Goal: Information Seeking & Learning: Understand process/instructions

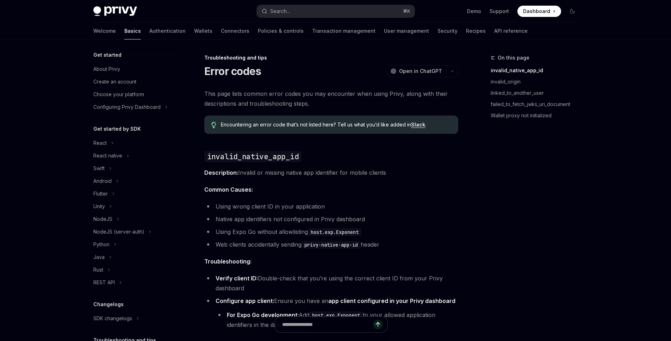
scroll to position [59, 0]
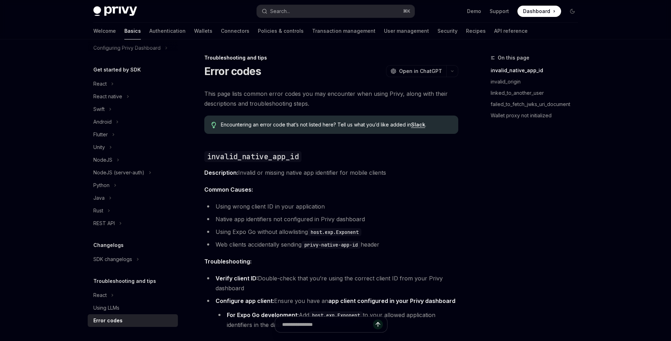
type textarea "*"
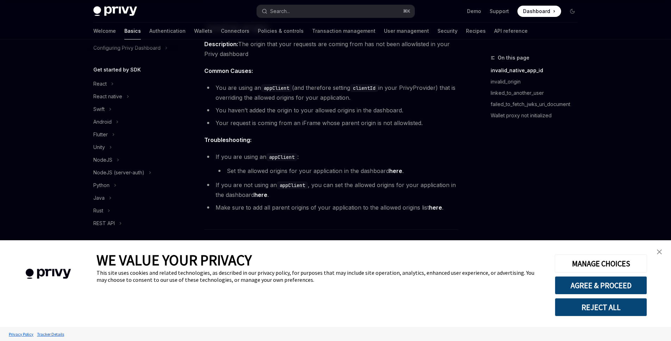
scroll to position [367, 0]
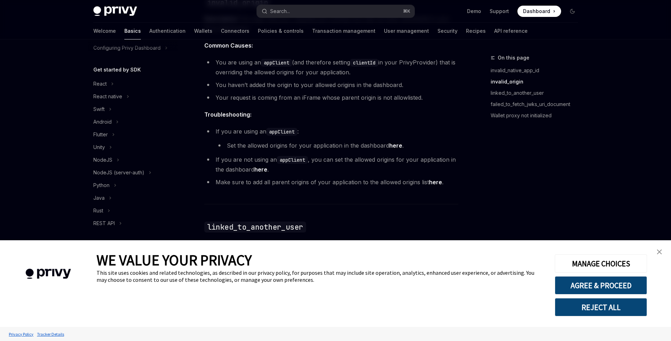
click at [661, 253] on img "close banner" at bounding box center [659, 251] width 5 height 5
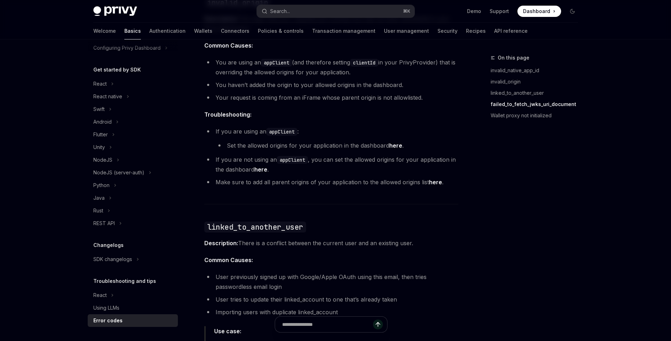
scroll to position [1017, 0]
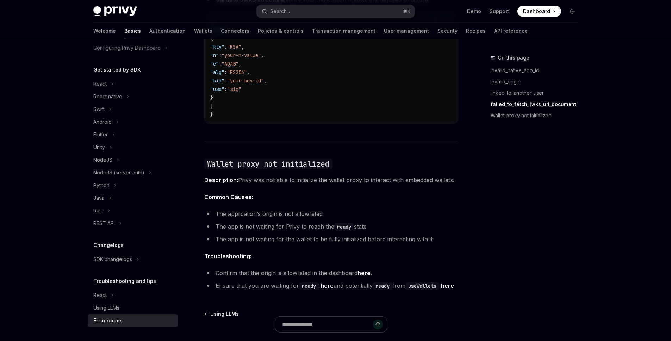
click at [348, 223] on code "ready" at bounding box center [344, 227] width 20 height 8
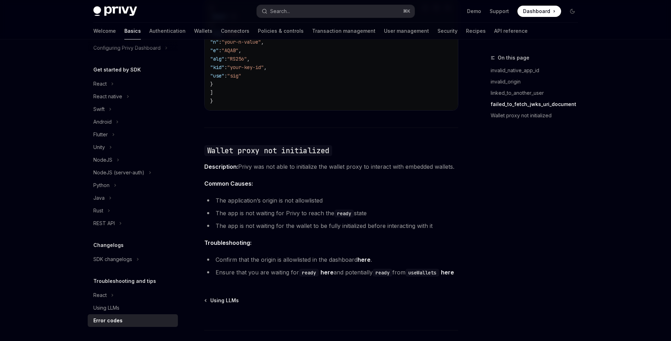
click at [272, 268] on li "Ensure that you are waiting for ready here and potentially ready from useWallet…" at bounding box center [331, 272] width 254 height 10
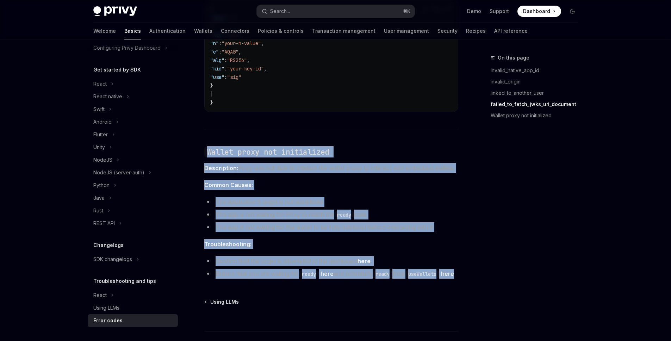
drag, startPoint x: 249, startPoint y: 278, endPoint x: 204, endPoint y: 134, distance: 150.7
copy div "Wallet proxy not initialized Description: Privy was not able to initialize the …"
click at [307, 239] on span "Troubleshooting:" at bounding box center [331, 244] width 254 height 10
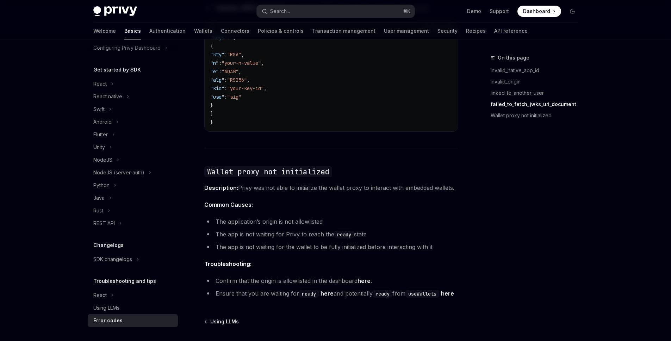
scroll to position [1056, 0]
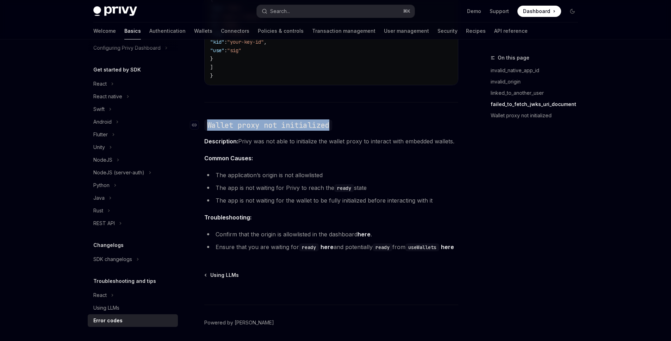
drag, startPoint x: 207, startPoint y: 117, endPoint x: 350, endPoint y: 115, distance: 143.7
click at [350, 119] on h2 "​ Wallet proxy not initialized" at bounding box center [331, 124] width 254 height 11
click at [282, 120] on code "Wallet proxy not initialized" at bounding box center [268, 125] width 128 height 11
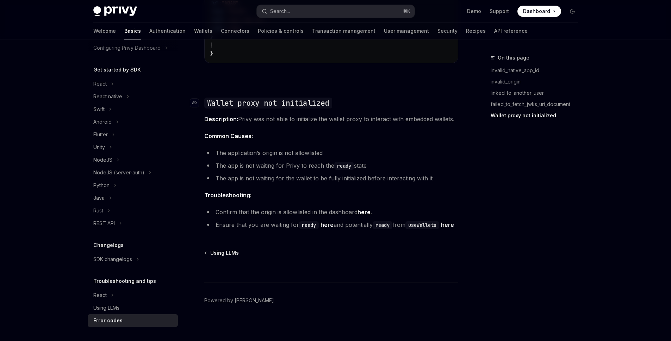
scroll to position [1081, 0]
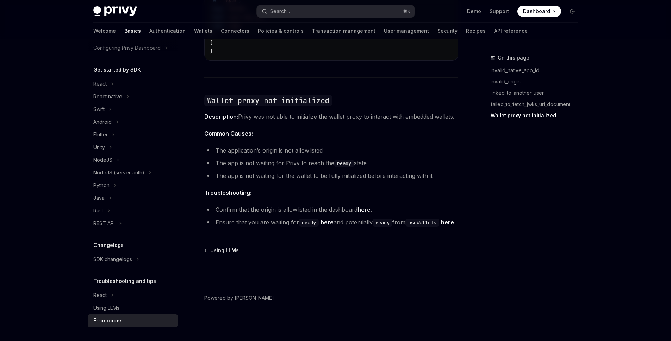
drag, startPoint x: 369, startPoint y: 153, endPoint x: 211, endPoint y: 151, distance: 158.2
click at [211, 158] on li "The app is not waiting for Privy to reach the ready state" at bounding box center [331, 163] width 254 height 10
copy li "The app is not waiting for Privy to reach the ready state"
click at [441, 224] on link "here" at bounding box center [447, 222] width 13 height 7
click at [307, 247] on div "Using LLMs" at bounding box center [331, 250] width 254 height 7
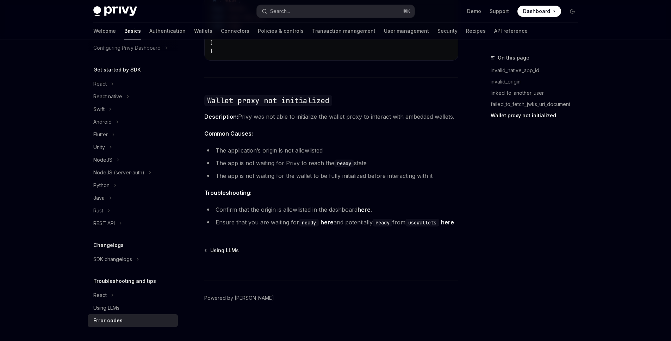
click at [254, 188] on span "Troubleshooting:" at bounding box center [331, 193] width 254 height 10
click at [454, 171] on li "The app is not waiting for the wallet to be fully initialized before interactin…" at bounding box center [331, 176] width 254 height 10
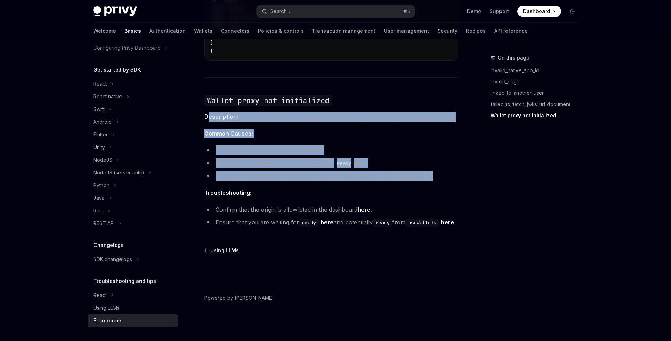
drag, startPoint x: 446, startPoint y: 166, endPoint x: 245, endPoint y: 112, distance: 208.0
copy div "escription: Privy was not able to initialize the wallet proxy to interact with …"
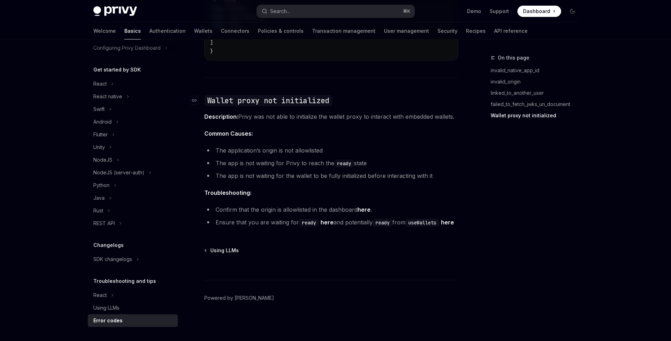
click at [221, 95] on code "Wallet proxy not initialized" at bounding box center [268, 100] width 128 height 11
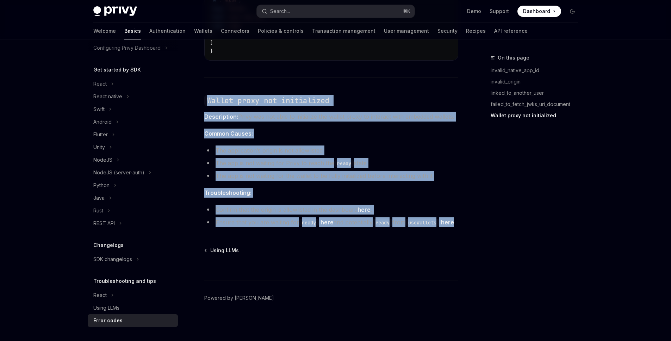
drag, startPoint x: 206, startPoint y: 87, endPoint x: 290, endPoint y: 222, distance: 158.8
copy div "Wallet proxy not initialized Description: Privy was not able to initialize the …"
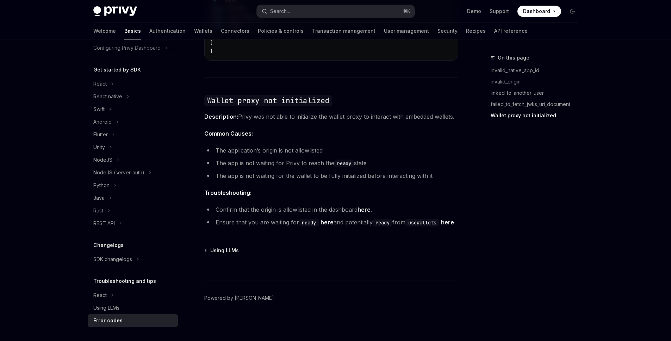
click at [256, 95] on code "Wallet proxy not initialized" at bounding box center [268, 100] width 128 height 11
click at [199, 95] on link "​" at bounding box center [197, 100] width 14 height 11
click at [327, 219] on link "here" at bounding box center [327, 222] width 13 height 7
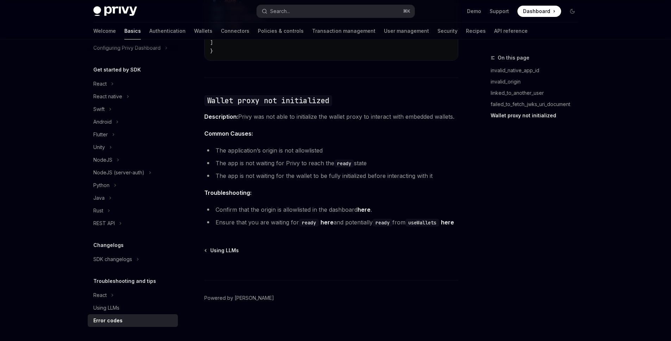
click at [441, 222] on link "here" at bounding box center [447, 222] width 13 height 7
click at [324, 219] on link "here" at bounding box center [327, 222] width 13 height 7
click at [322, 161] on ul "The application’s origin is not allowlisted The app is not waiting for Privy to…" at bounding box center [331, 164] width 254 height 35
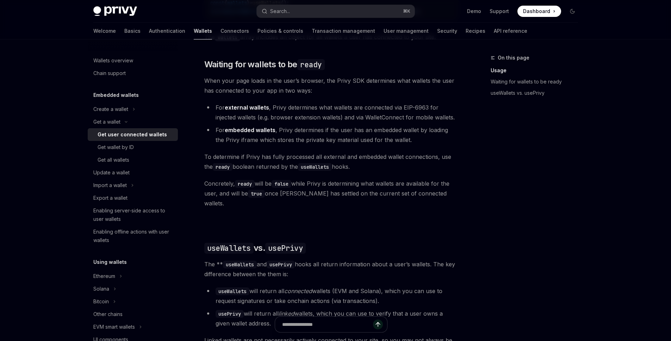
type textarea "*"
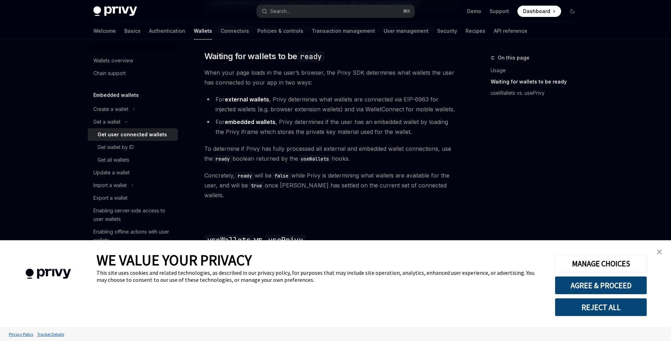
click at [665, 251] on link "close banner" at bounding box center [659, 252] width 14 height 14
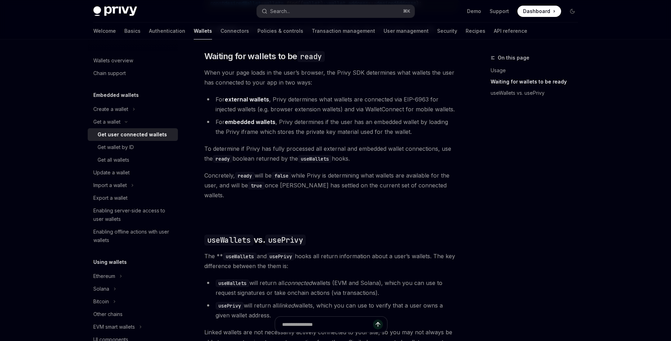
drag, startPoint x: 446, startPoint y: 192, endPoint x: 443, endPoint y: 190, distance: 3.9
click at [443, 191] on span "Concretely, ready will be false while Privy is determining what wallets are ava…" at bounding box center [331, 185] width 254 height 30
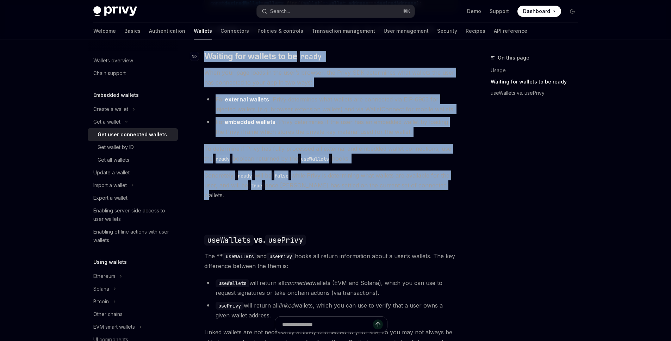
drag, startPoint x: 443, startPoint y: 189, endPoint x: 203, endPoint y: 55, distance: 275.2
click at [204, 55] on div "Ethereum Solana To access connected wallets with the React SDK, use the wallets…" at bounding box center [331, 151] width 254 height 558
copy div "​ Waiting for wallets to be ready When your page loads in the user’s browser, t…"
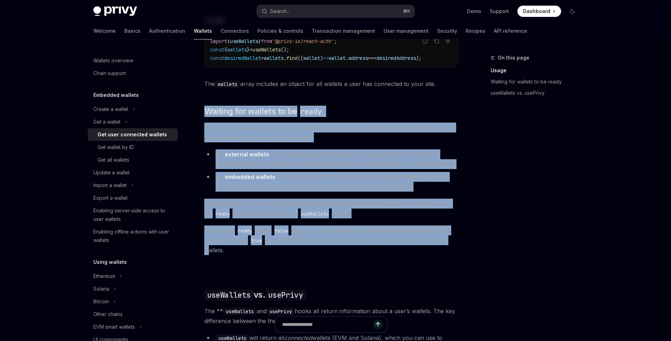
scroll to position [330, 0]
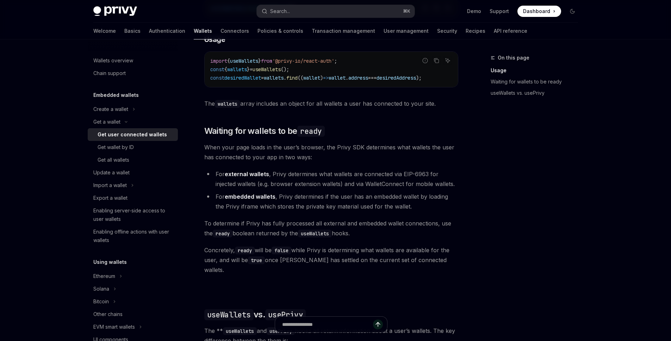
click at [461, 102] on div "On this page Usage Waiting for wallets to be ready useWallets vs. usePrivy Get …" at bounding box center [336, 164] width 496 height 909
click at [457, 161] on span "When your page loads in the user’s browser, the Privy SDK determines what walle…" at bounding box center [331, 152] width 254 height 20
click at [333, 10] on button "Search... ⌘ K" at bounding box center [336, 11] width 158 height 13
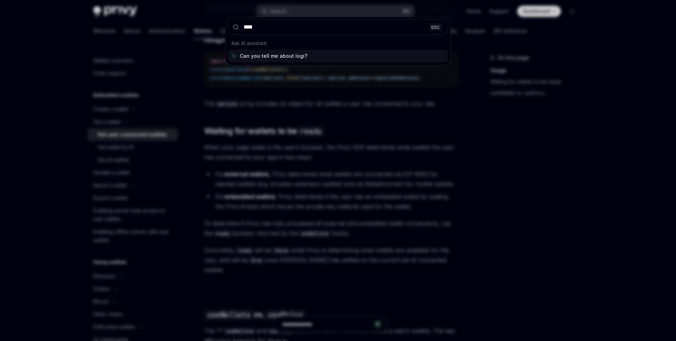
type input "*****"
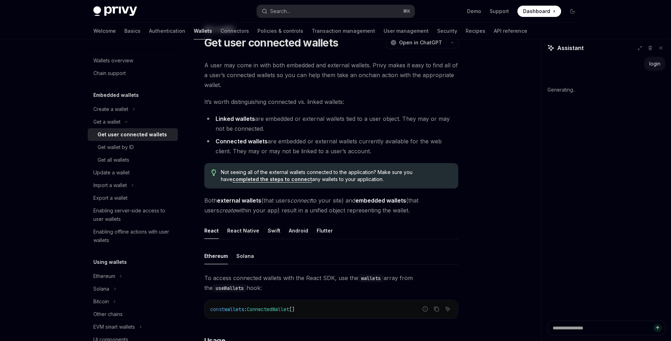
scroll to position [0, 0]
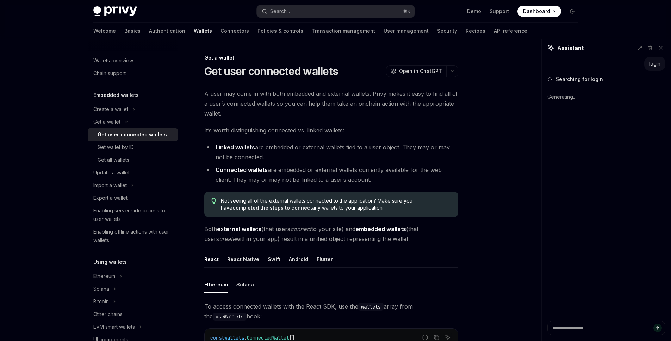
drag, startPoint x: 487, startPoint y: 144, endPoint x: 485, endPoint y: 148, distance: 4.6
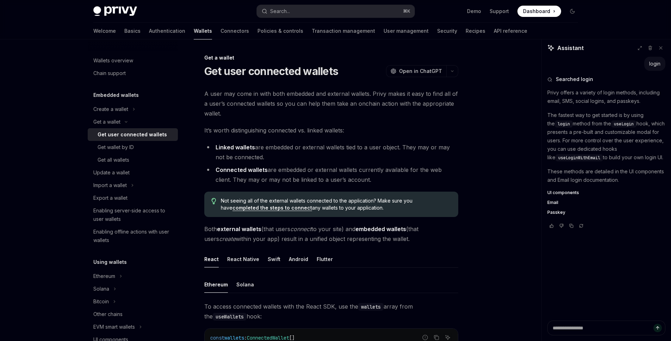
click at [626, 121] on span "useLogin" at bounding box center [624, 124] width 20 height 6
click at [569, 192] on span "UI components" at bounding box center [563, 193] width 32 height 6
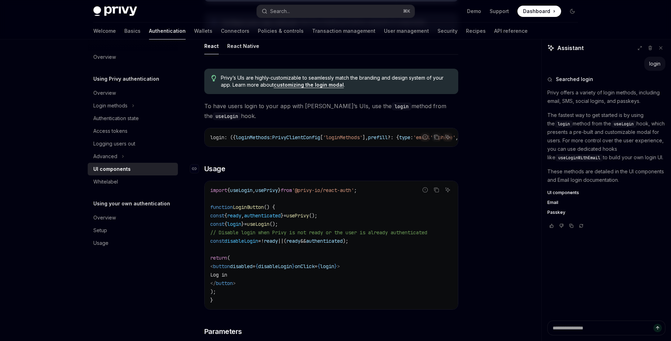
scroll to position [397, 0]
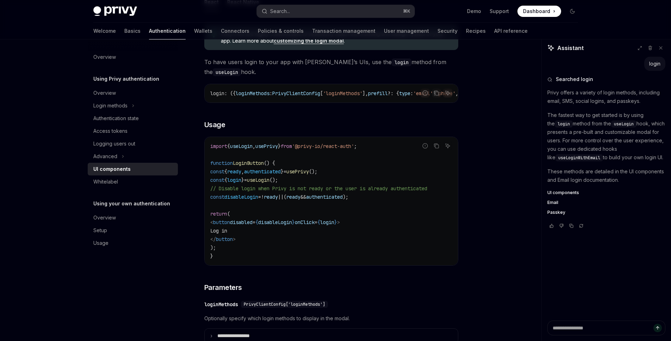
click at [304, 213] on code "import { useLogin , usePrivy } from '@privy-io/react-auth' ; function LoginButt…" at bounding box center [331, 201] width 242 height 118
click at [257, 204] on code "import { useLogin , usePrivy } from '@privy-io/react-auth' ; function LoginButt…" at bounding box center [331, 201] width 242 height 118
click at [298, 204] on code "import { useLogin , usePrivy } from '@privy-io/react-auth' ; function LoginButt…" at bounding box center [331, 201] width 242 height 118
click at [406, 203] on code "import { useLogin , usePrivy } from '@privy-io/react-auth' ; function LoginButt…" at bounding box center [331, 201] width 242 height 118
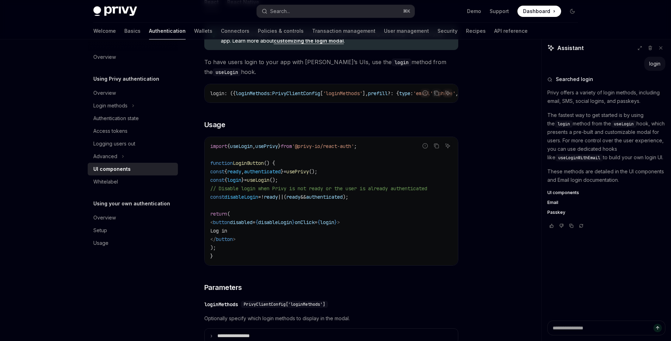
click at [269, 183] on span "useLogin" at bounding box center [258, 180] width 23 height 6
copy span "useLogin"
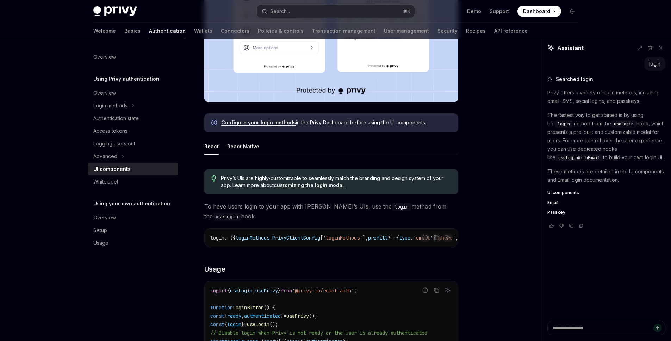
scroll to position [252, 0]
drag, startPoint x: 201, startPoint y: 204, endPoint x: 233, endPoint y: 207, distance: 31.8
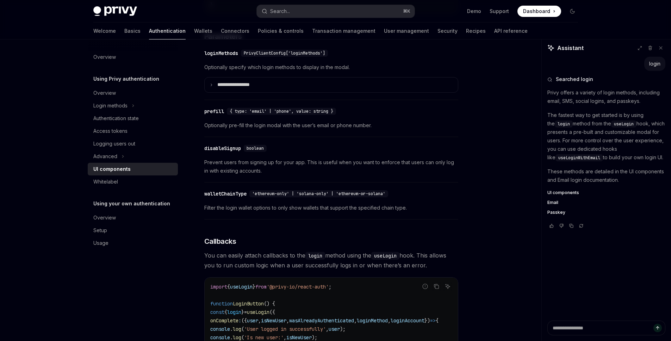
scroll to position [651, 0]
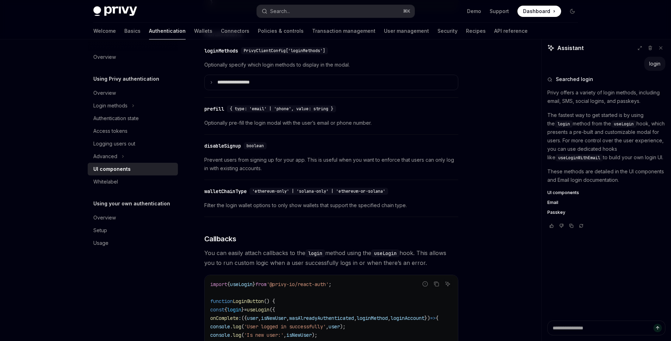
click at [328, 195] on div "'ethereum-only' | 'solana-only' | 'ethereum-or-solana'" at bounding box center [318, 191] width 139 height 7
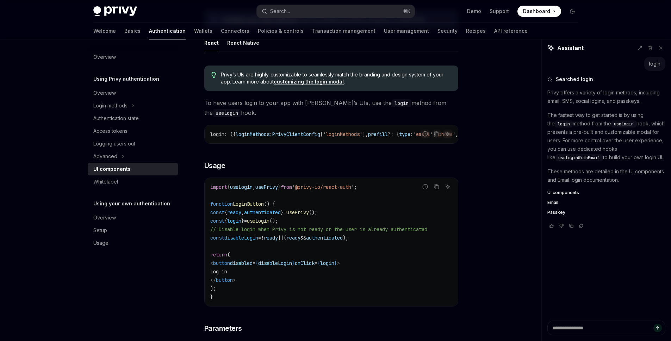
scroll to position [356, 0]
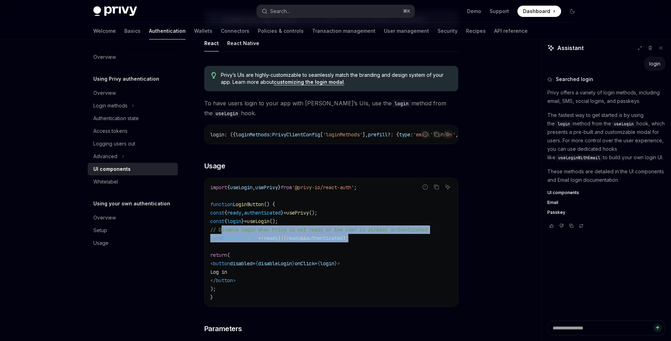
drag, startPoint x: 222, startPoint y: 235, endPoint x: 404, endPoint y: 239, distance: 182.1
click at [404, 239] on code "import { useLogin , usePrivy } from '@privy-io/react-auth' ; function LoginButt…" at bounding box center [331, 242] width 242 height 118
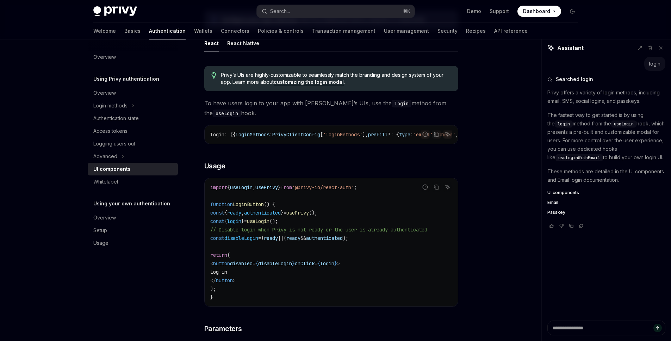
click at [343, 237] on span "authenticated" at bounding box center [324, 238] width 37 height 6
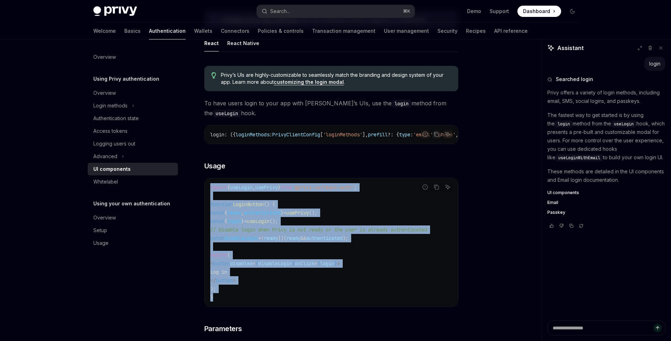
drag, startPoint x: 220, startPoint y: 300, endPoint x: 202, endPoint y: 193, distance: 109.3
click at [202, 193] on div "Using Privy authentication UI components OpenAI Open in ChatGPT OpenAI Open in …" at bounding box center [265, 338] width 389 height 1280
copy code "import { useLogin , usePrivy } from '@privy-io/react-auth' ; function LoginButt…"
click at [345, 276] on code "import { useLogin , usePrivy } from '@privy-io/react-auth' ; function LoginButt…" at bounding box center [331, 242] width 242 height 118
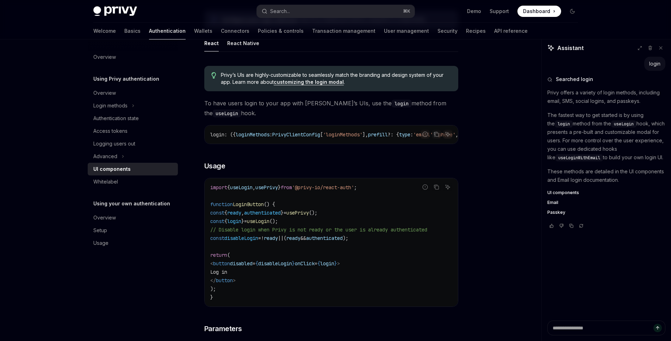
click at [348, 241] on span ");" at bounding box center [346, 238] width 6 height 6
click at [258, 240] on span "disableLogin" at bounding box center [241, 238] width 34 height 6
click at [273, 250] on code "import { useLogin , usePrivy } from '@privy-io/react-auth' ; function LoginButt…" at bounding box center [331, 242] width 242 height 118
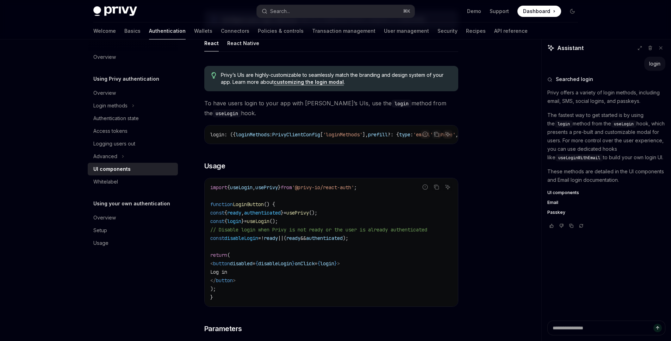
click at [258, 240] on span "disableLogin" at bounding box center [241, 238] width 34 height 6
copy span "disableLogin"
type textarea "*"
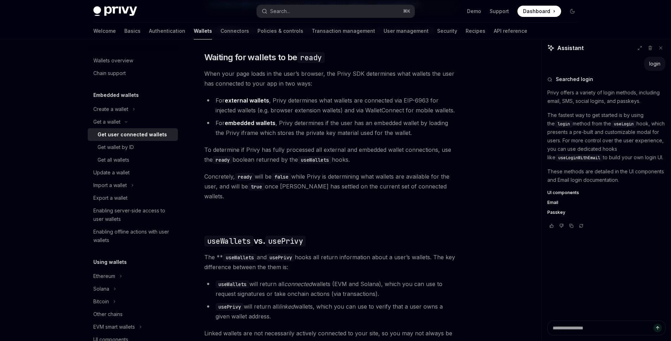
scroll to position [404, 0]
drag, startPoint x: 355, startPoint y: 186, endPoint x: 362, endPoint y: 186, distance: 7.7
drag, startPoint x: 367, startPoint y: 184, endPoint x: 433, endPoint y: 98, distance: 109.3
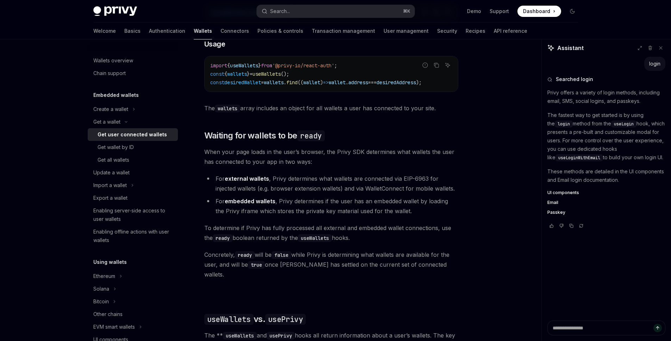
scroll to position [0, 0]
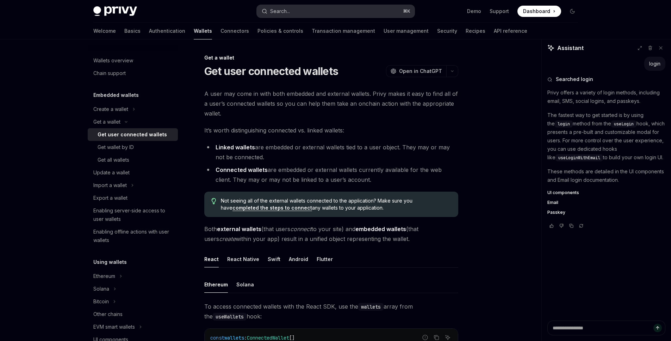
click at [312, 9] on button "Search... ⌘ K" at bounding box center [336, 11] width 158 height 13
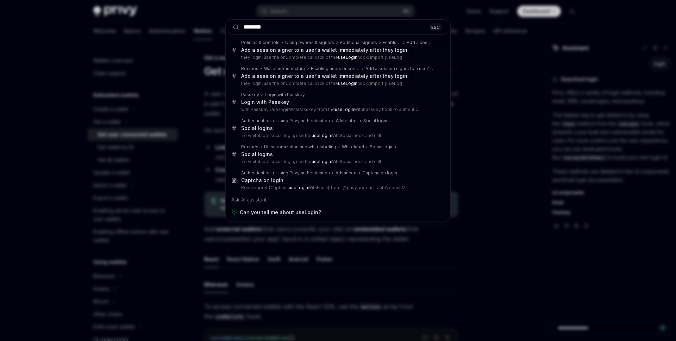
click at [365, 26] on input "********" at bounding box center [338, 26] width 220 height 15
type input "********"
click at [431, 27] on div "ESC" at bounding box center [435, 26] width 13 height 7
click at [375, 30] on input "********" at bounding box center [338, 26] width 220 height 15
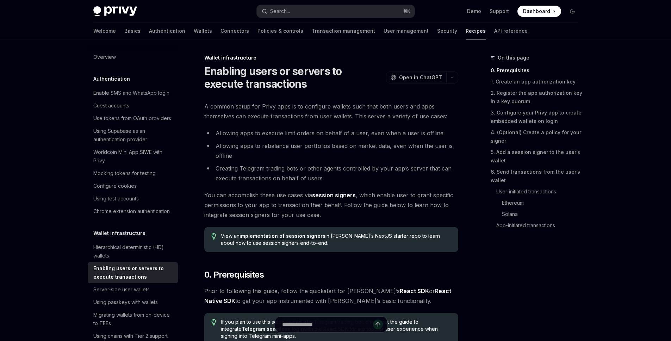
type textarea "*"
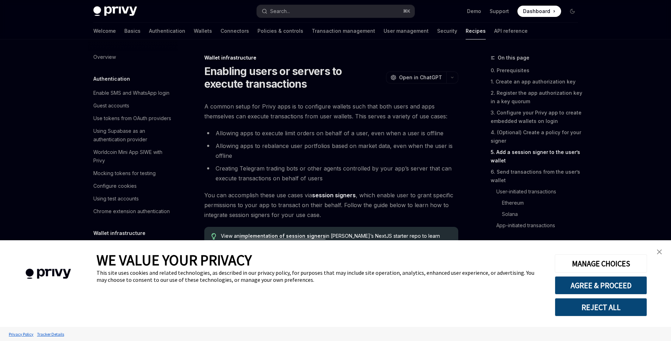
scroll to position [1260, 0]
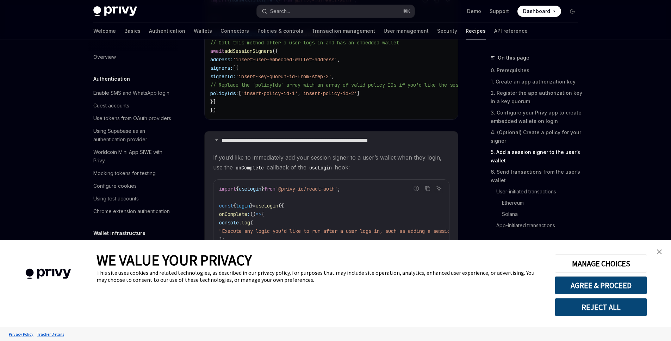
click at [660, 251] on img "close banner" at bounding box center [659, 251] width 5 height 5
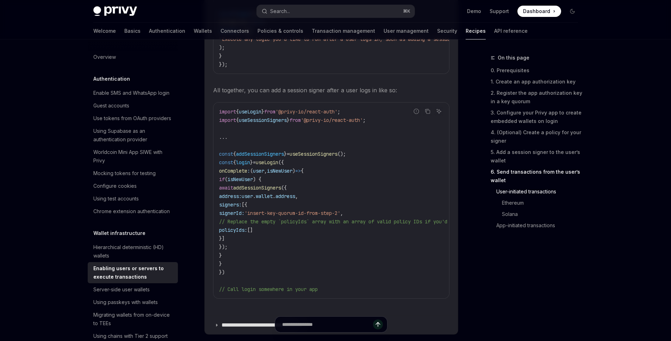
scroll to position [1451, 0]
click at [301, 325] on input "Ask a question..." at bounding box center [327, 324] width 125 height 15
type input "**********"
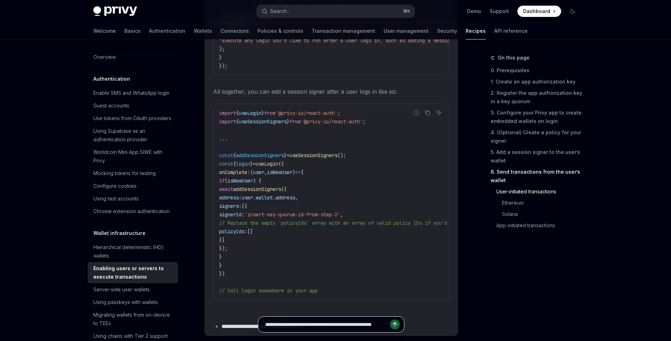
click at [397, 327] on icon "Send message" at bounding box center [394, 324] width 7 height 7
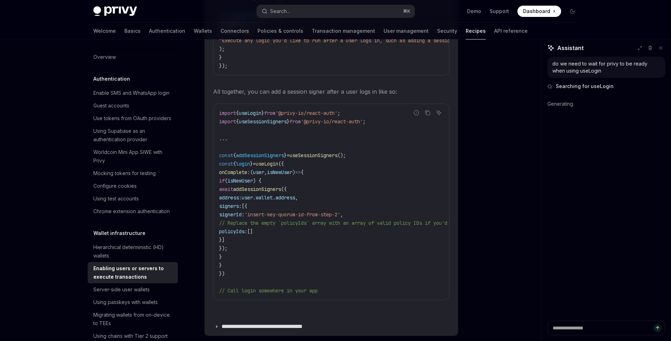
click at [588, 222] on div "do we need to wait for privy to be ready when using useLogin Searched useLogin …" at bounding box center [606, 189] width 129 height 264
click at [577, 92] on div "Searched useLogin privy ready Searching for useLogin" at bounding box center [606, 86] width 118 height 17
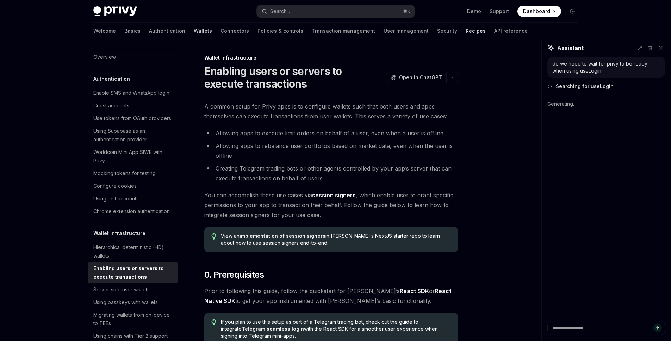
click at [194, 28] on link "Wallets" at bounding box center [203, 31] width 18 height 17
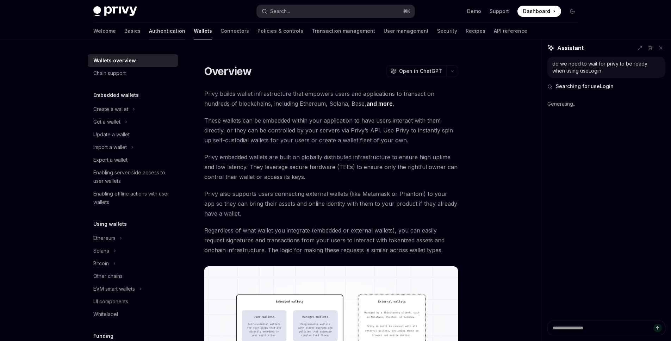
click at [149, 29] on link "Authentication" at bounding box center [167, 31] width 36 height 17
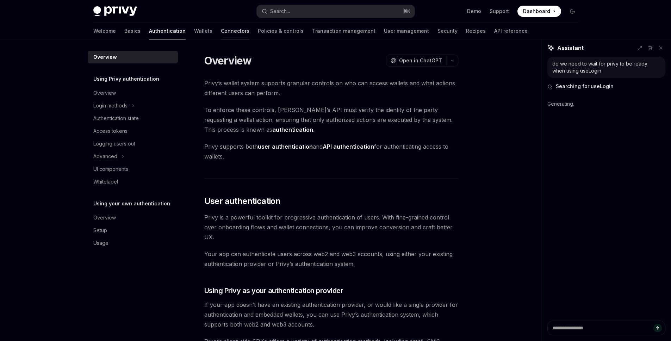
click at [221, 29] on link "Connectors" at bounding box center [235, 31] width 29 height 17
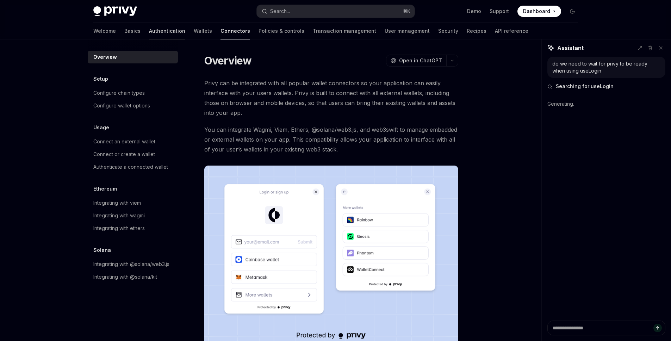
click at [149, 25] on link "Authentication" at bounding box center [167, 31] width 36 height 17
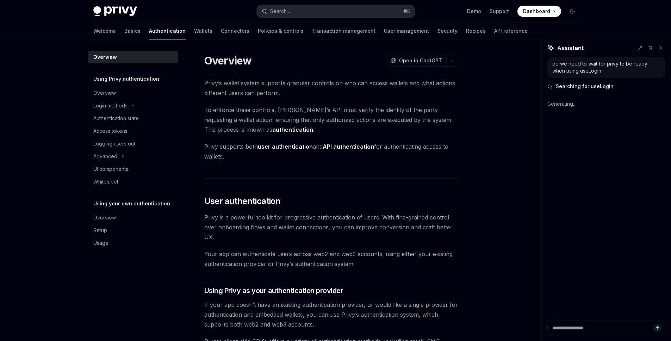
type textarea "*"
click at [280, 8] on div "Search..." at bounding box center [280, 11] width 20 height 8
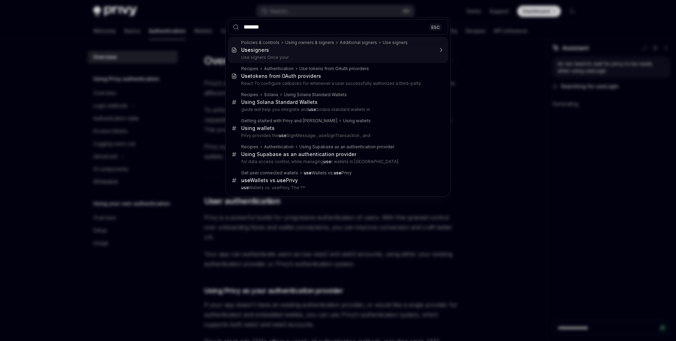
type input "********"
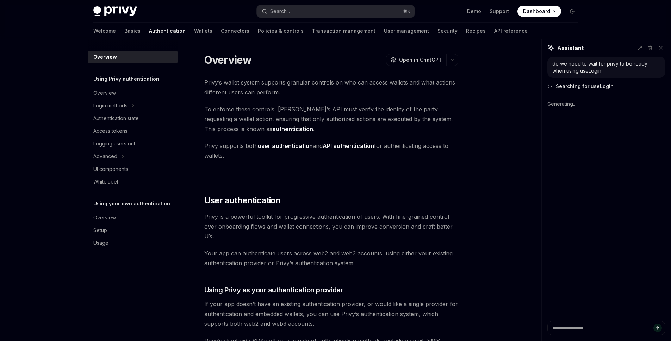
scroll to position [1, 0]
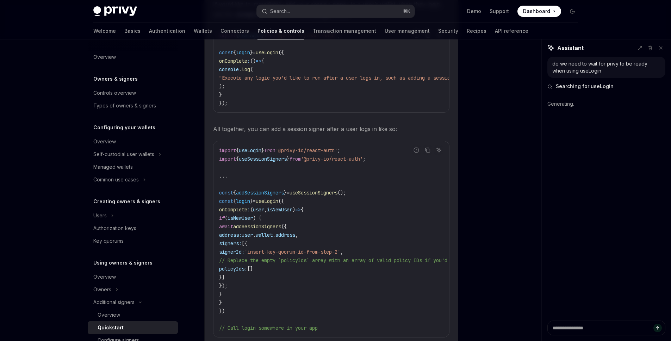
scroll to position [1414, 0]
type textarea "*"
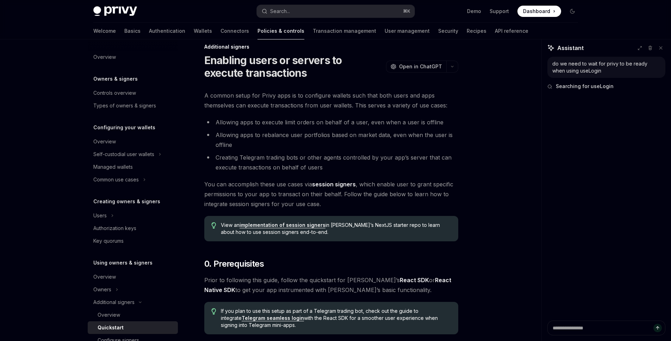
scroll to position [0, 0]
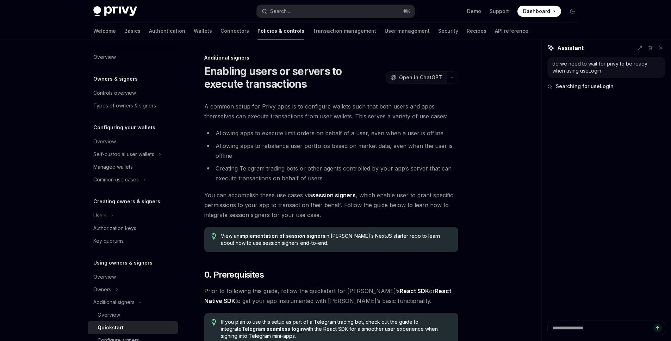
click at [427, 79] on span "Open in ChatGPT" at bounding box center [420, 77] width 43 height 7
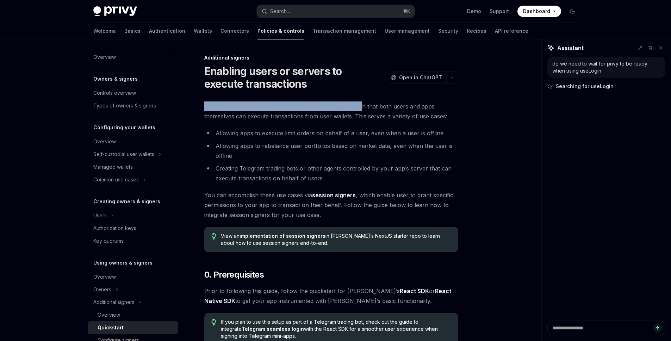
click at [359, 102] on span "A common setup for Privy apps is to configure wallets such that both users and …" at bounding box center [331, 111] width 254 height 20
type textarea "*"
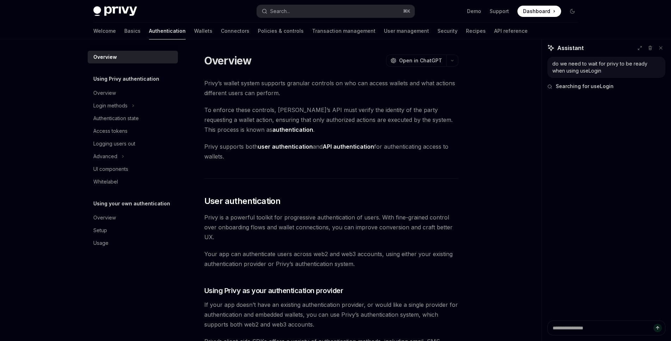
scroll to position [1, 0]
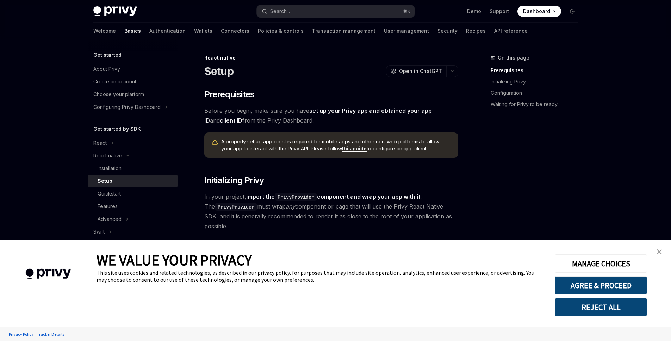
type textarea "*"
click at [654, 252] on link "close banner" at bounding box center [659, 252] width 14 height 14
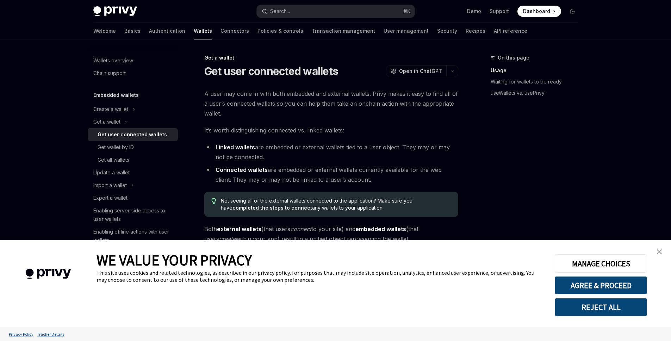
type textarea "*"
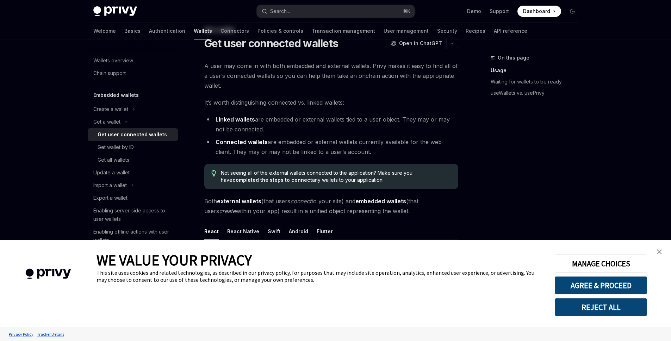
scroll to position [306, 0]
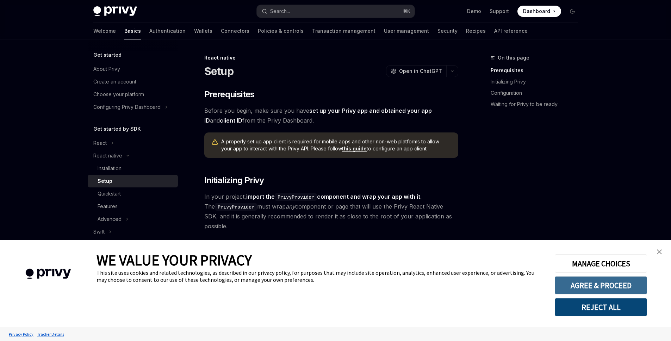
click at [617, 285] on button "AGREE & PROCEED" at bounding box center [601, 285] width 92 height 18
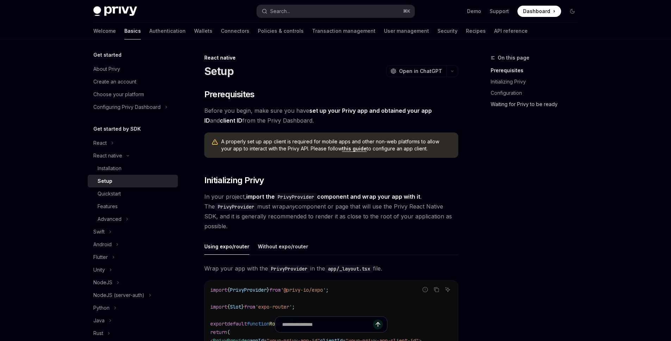
click at [529, 101] on link "Waiting for Privy to be ready" at bounding box center [537, 104] width 93 height 11
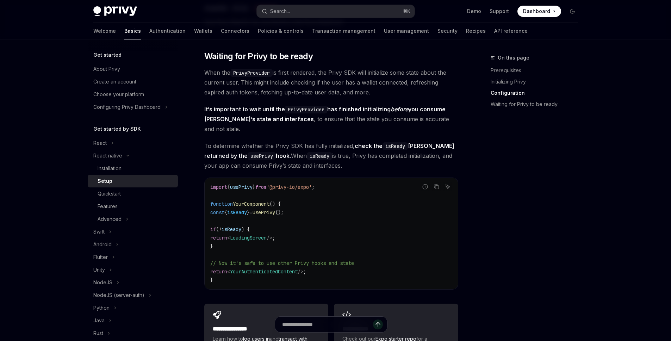
scroll to position [504, 0]
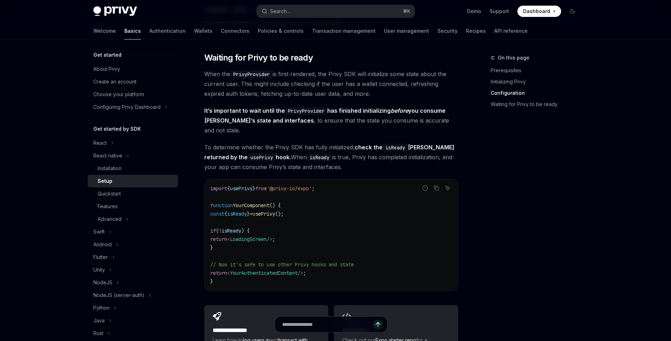
click at [505, 179] on div "On this page Prerequisites Initializing Privy Configuration Waiting for Privy t…" at bounding box center [530, 197] width 107 height 287
click at [507, 173] on div "On this page Prerequisites Initializing Privy Configuration Waiting for Privy t…" at bounding box center [530, 197] width 107 height 287
click at [486, 150] on div "On this page Prerequisites Initializing Privy Configuration Waiting for Privy t…" at bounding box center [530, 197] width 107 height 287
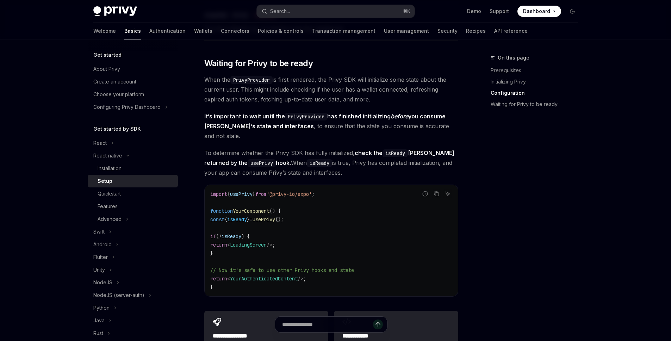
scroll to position [498, 0]
click at [486, 150] on div "On this page Prerequisites Initializing Privy Configuration Waiting for Privy t…" at bounding box center [530, 197] width 107 height 287
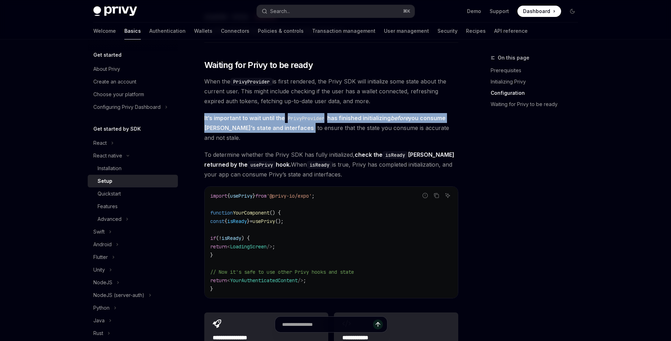
drag, startPoint x: 204, startPoint y: 120, endPoint x: 279, endPoint y: 131, distance: 76.2
click at [279, 131] on span "It’s important to wait until the PrivyProvider has finished initializing before…" at bounding box center [331, 128] width 254 height 30
copy span "It’s important to wait until the PrivyProvider has finished initializing before…"
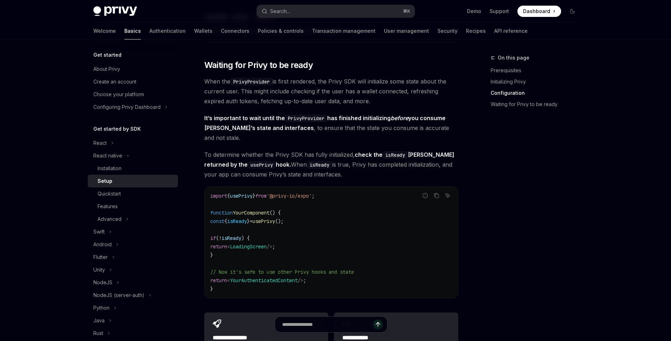
click at [438, 130] on span "It’s important to wait until the PrivyProvider has finished initializing before…" at bounding box center [331, 128] width 254 height 30
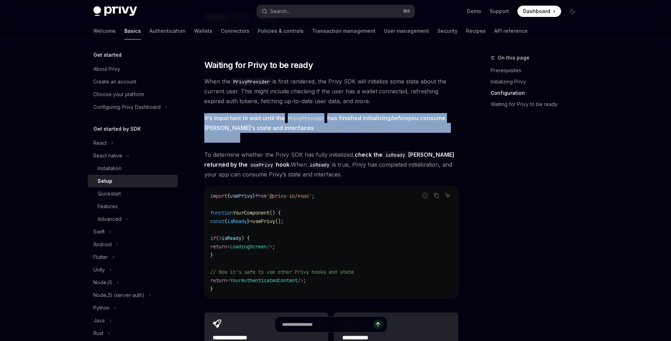
drag, startPoint x: 465, startPoint y: 131, endPoint x: 201, endPoint y: 121, distance: 263.6
click at [201, 121] on div "On this page Prerequisites Initializing Privy Configuration Waiting for Privy t…" at bounding box center [336, 12] width 496 height 941
copy span "It’s important to wait until the PrivyProvider has finished initializing before…"
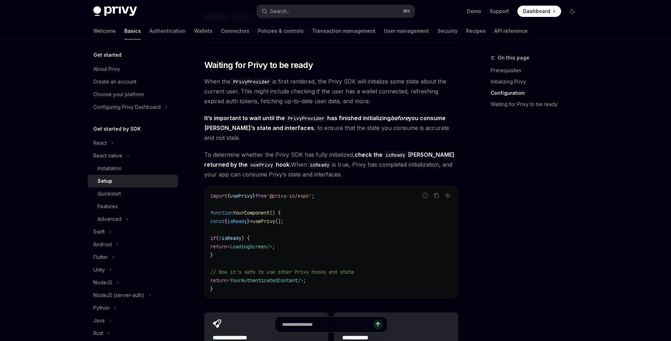
click at [342, 154] on span "To determine whether the Privy SDK has fully initialized, check the isReady Boo…" at bounding box center [331, 165] width 254 height 30
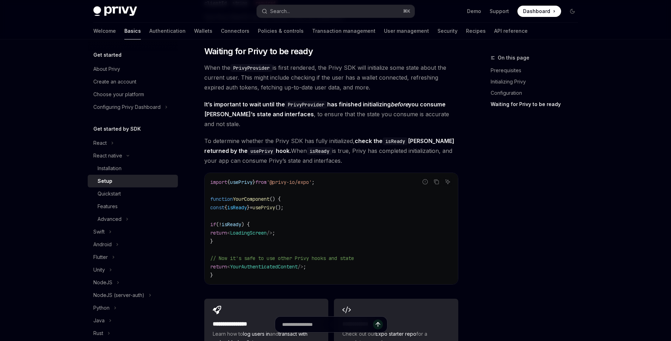
scroll to position [510, 0]
drag, startPoint x: 321, startPoint y: 56, endPoint x: 291, endPoint y: 55, distance: 30.3
click at [291, 55] on h2 "​ Waiting for Privy to be ready" at bounding box center [331, 51] width 254 height 11
copy span "ready"
click at [108, 9] on img at bounding box center [115, 11] width 44 height 10
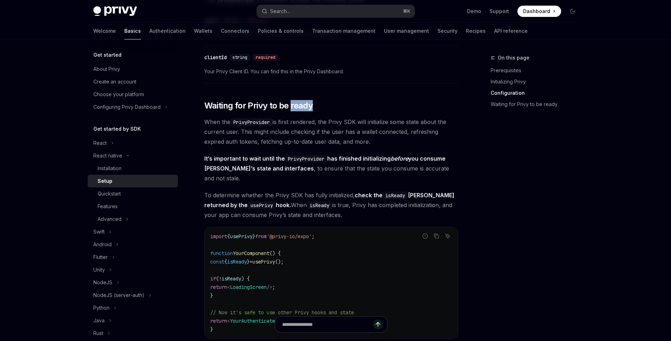
scroll to position [408, 0]
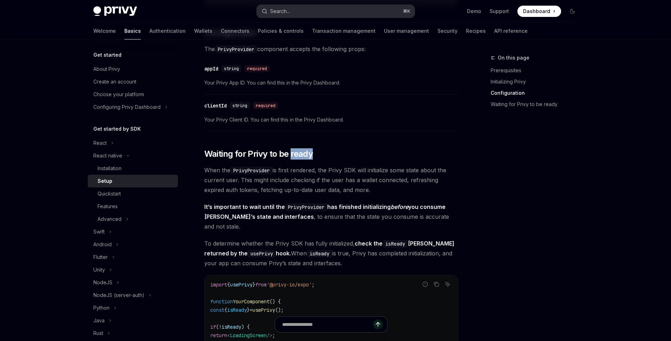
click at [322, 9] on button "Search... ⌘ K" at bounding box center [336, 11] width 158 height 13
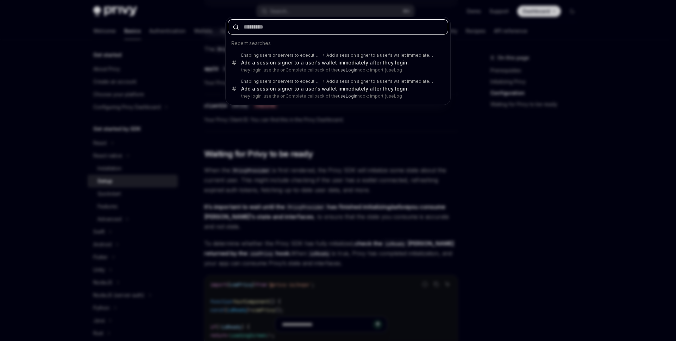
drag, startPoint x: 315, startPoint y: 25, endPoint x: 313, endPoint y: 17, distance: 8.9
click at [314, 25] on input "text" at bounding box center [338, 26] width 220 height 15
click at [312, 13] on div "Recent searches Enabling users or servers to execute transactions Add a session…" at bounding box center [338, 170] width 676 height 341
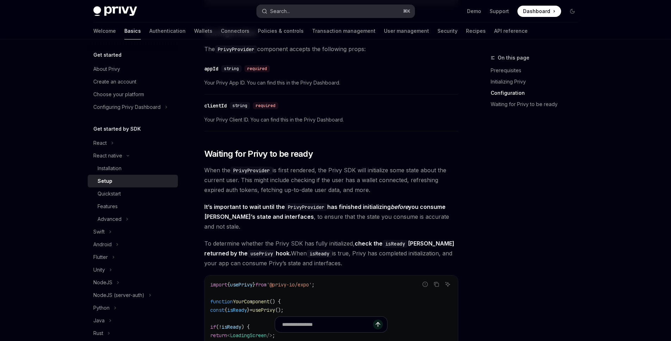
click at [335, 12] on button "Search... ⌘ K" at bounding box center [336, 11] width 158 height 13
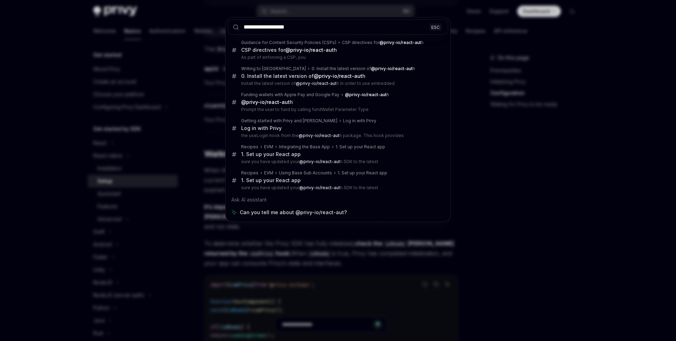
type input "**********"
drag, startPoint x: 109, startPoint y: 42, endPoint x: 118, endPoint y: 36, distance: 10.8
click at [109, 42] on div "**********" at bounding box center [338, 170] width 676 height 341
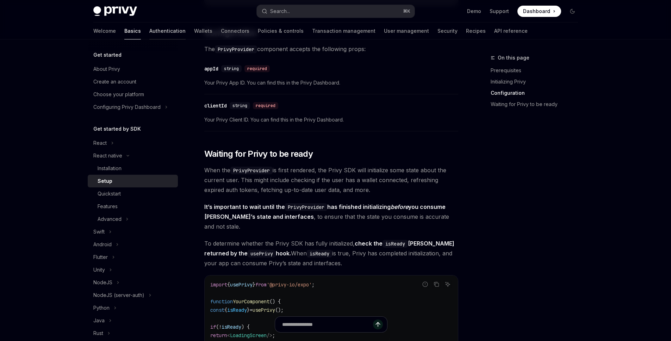
click at [149, 30] on link "Authentication" at bounding box center [167, 31] width 36 height 17
type textarea "*"
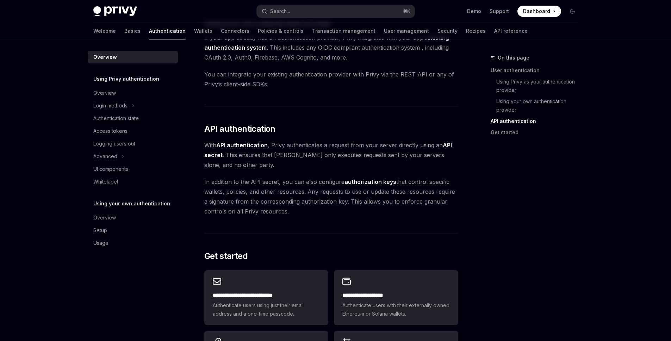
scroll to position [552, 0]
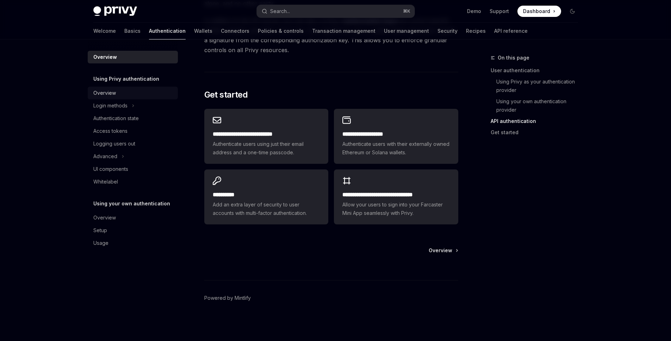
click at [126, 93] on div "Overview" at bounding box center [133, 93] width 80 height 8
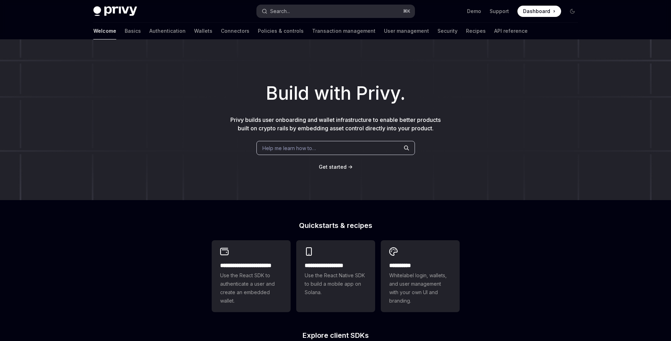
click at [310, 12] on button "Search... ⌘ K" at bounding box center [336, 11] width 158 height 13
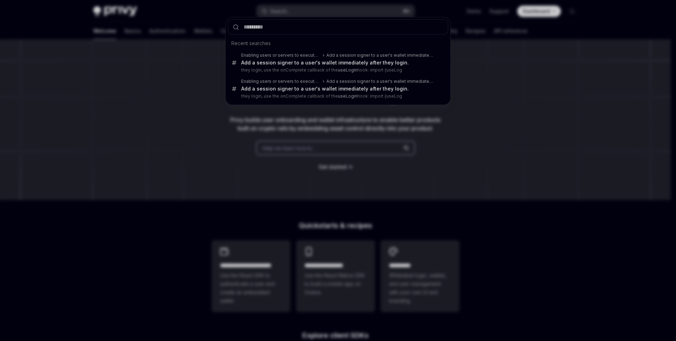
type input "*****"
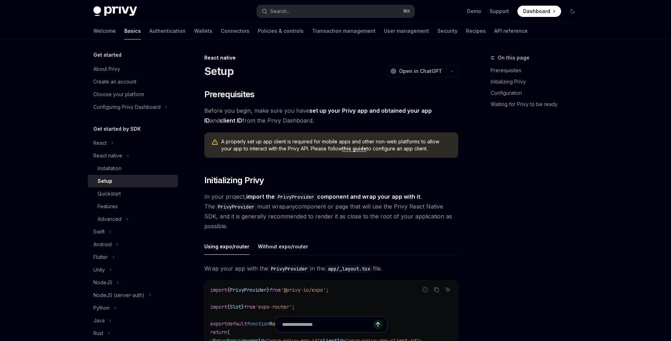
type textarea "*"
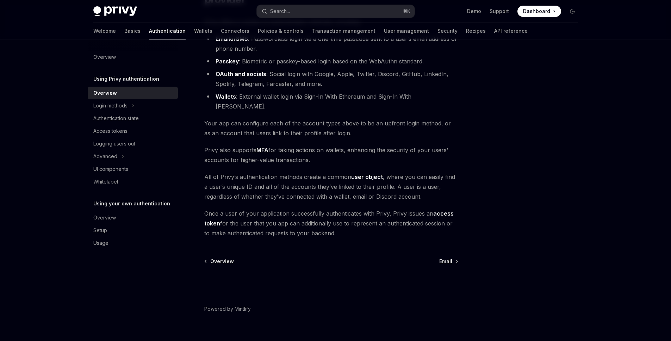
scroll to position [86, 0]
click at [140, 102] on button "Login methods" at bounding box center [133, 105] width 90 height 13
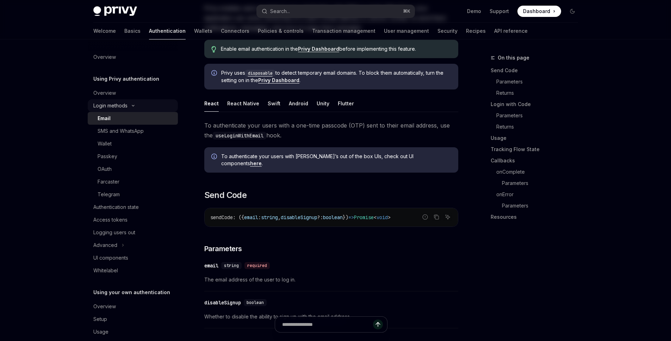
type textarea "*"
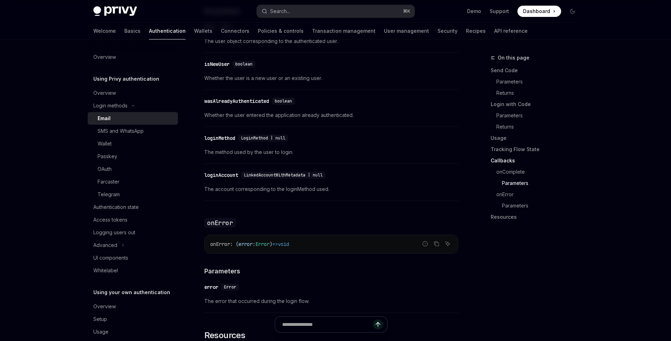
scroll to position [1423, 0]
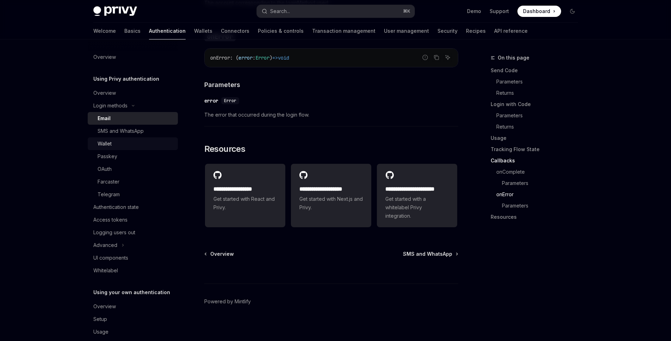
click at [124, 141] on div "Wallet" at bounding box center [136, 143] width 76 height 8
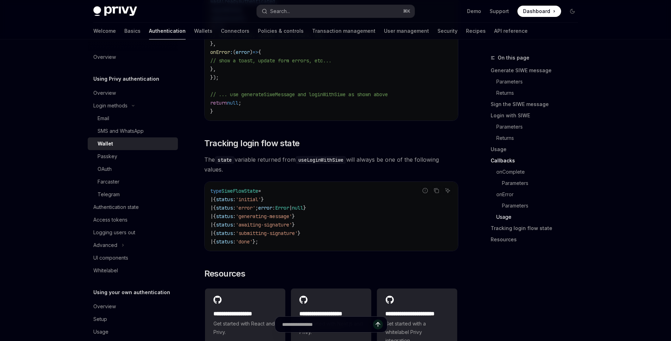
scroll to position [1806, 0]
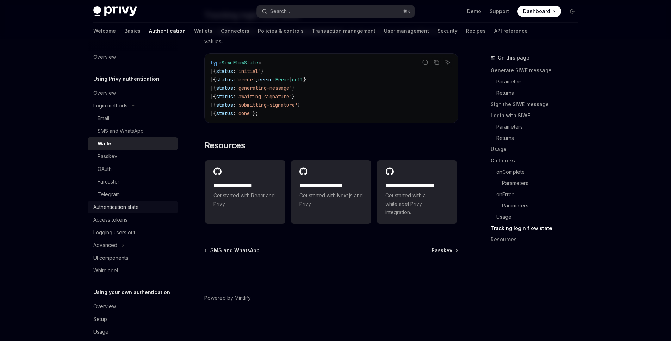
click at [119, 210] on div "Authentication state" at bounding box center [115, 207] width 45 height 8
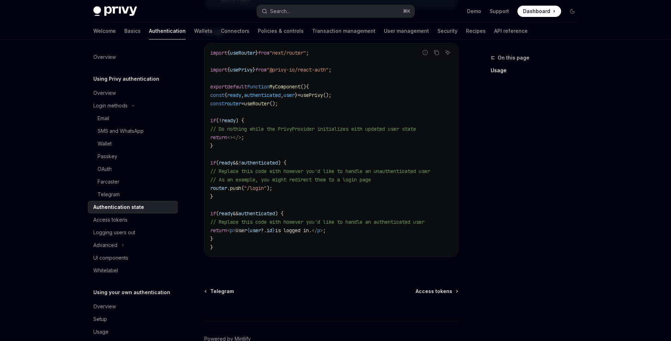
scroll to position [220, 0]
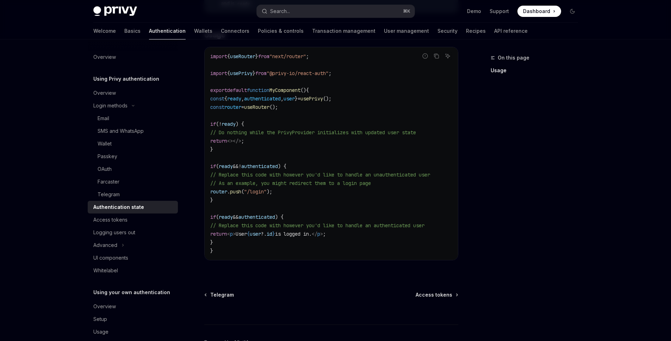
click at [323, 193] on code "import { useRouter } from "next/router" ; import { usePrivy } from "@privy-io/r…" at bounding box center [331, 153] width 242 height 203
click at [320, 194] on code "import { useRouter } from "next/router" ; import { usePrivy } from "@privy-io/r…" at bounding box center [331, 153] width 242 height 203
click at [223, 205] on code "import { useRouter } from "next/router" ; import { usePrivy } from "@privy-io/r…" at bounding box center [331, 153] width 242 height 203
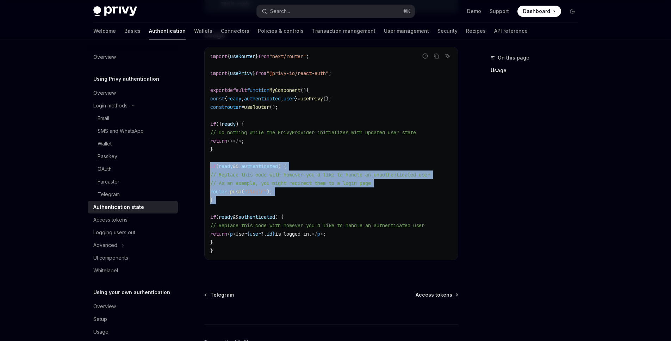
drag, startPoint x: 223, startPoint y: 207, endPoint x: 197, endPoint y: 167, distance: 47.7
click at [197, 167] on div "Using Privy authentication Authentication state OpenAI Open in ChatGPT OpenAI O…" at bounding box center [265, 109] width 389 height 552
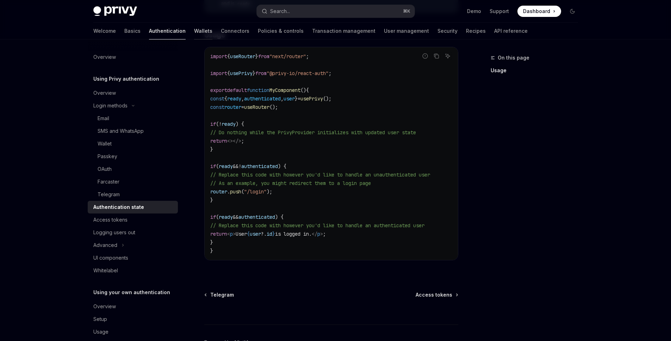
click at [194, 31] on link "Wallets" at bounding box center [203, 31] width 18 height 17
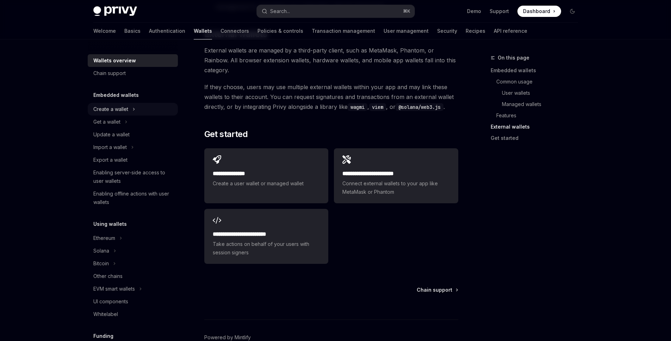
click at [118, 110] on div "Create a wallet" at bounding box center [110, 109] width 35 height 8
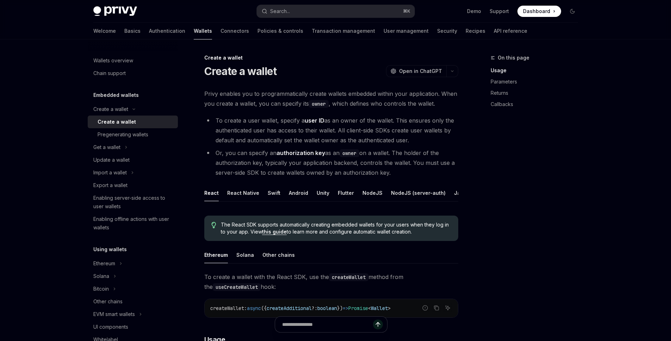
scroll to position [148, 0]
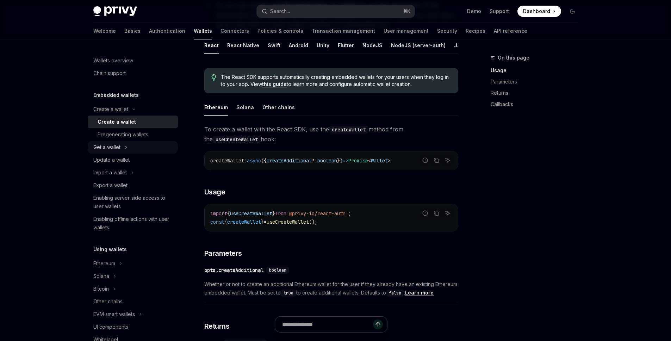
click at [112, 144] on div "Get a wallet" at bounding box center [106, 147] width 27 height 8
type textarea "*"
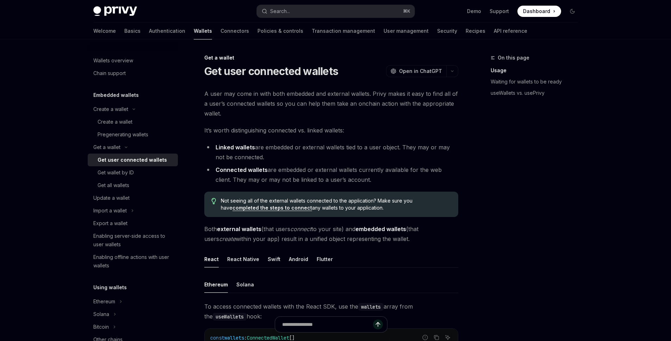
click at [490, 80] on div "On this page Usage Waiting for wallets to be ready useWallets vs. usePrivy" at bounding box center [530, 79] width 107 height 51
click at [493, 82] on link "Waiting for wallets to be ready" at bounding box center [537, 81] width 93 height 11
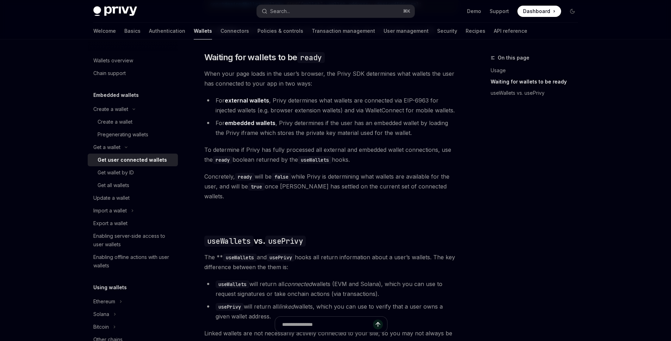
scroll to position [404, 0]
click at [314, 94] on div "Ethereum Solana To access connected wallets with the React SDK, use the wallets…" at bounding box center [331, 151] width 254 height 558
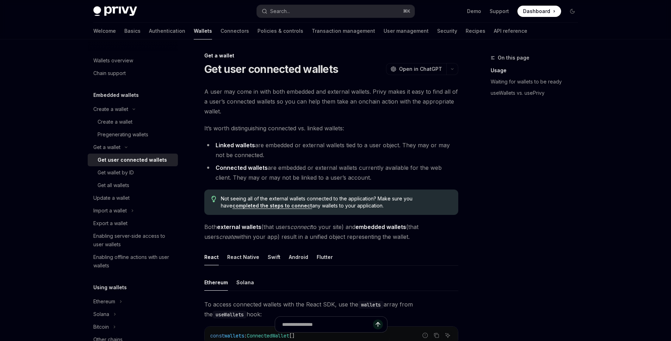
scroll to position [0, 0]
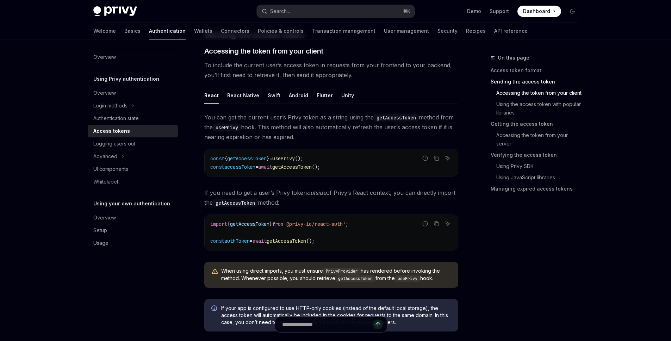
scroll to position [298, 0]
